Goal: Information Seeking & Learning: Check status

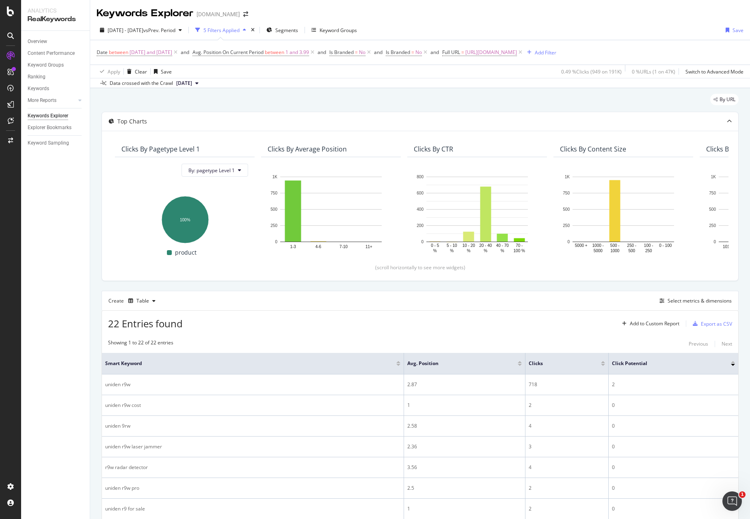
scroll to position [369, 0]
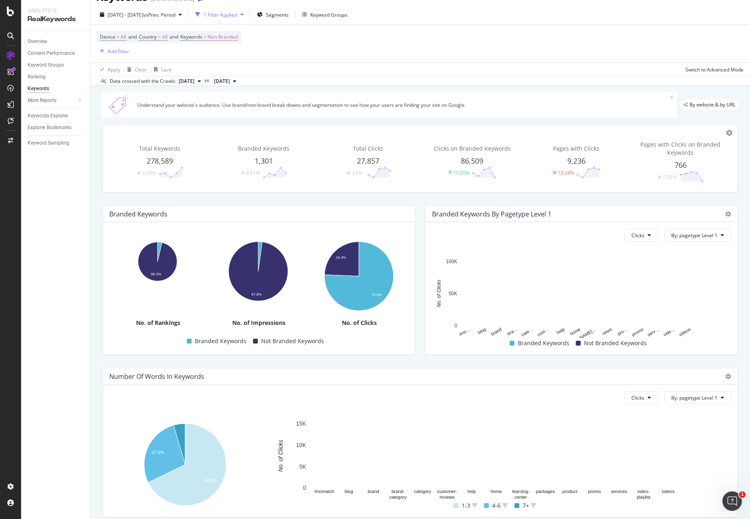
scroll to position [49, 0]
